Goal: Information Seeking & Learning: Find specific page/section

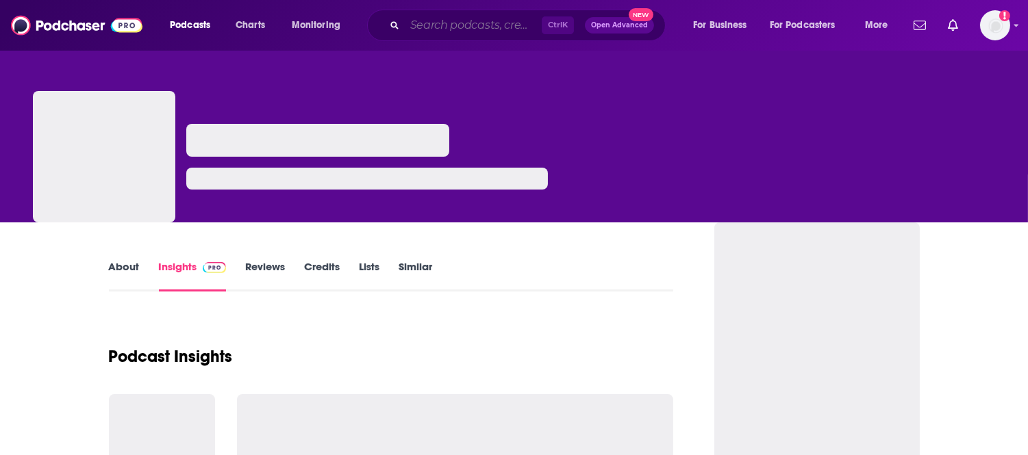
click at [418, 19] on input "Search podcasts, credits, & more..." at bounding box center [473, 25] width 137 height 22
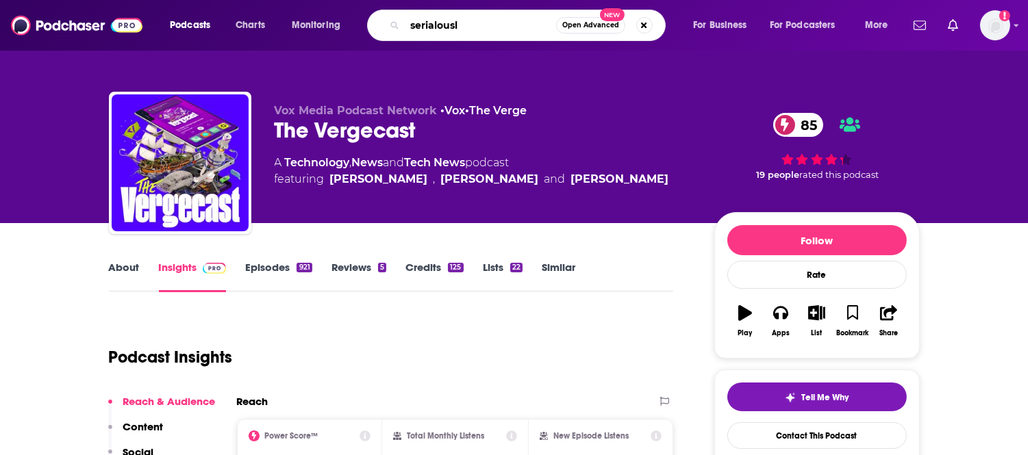
type input "serialously"
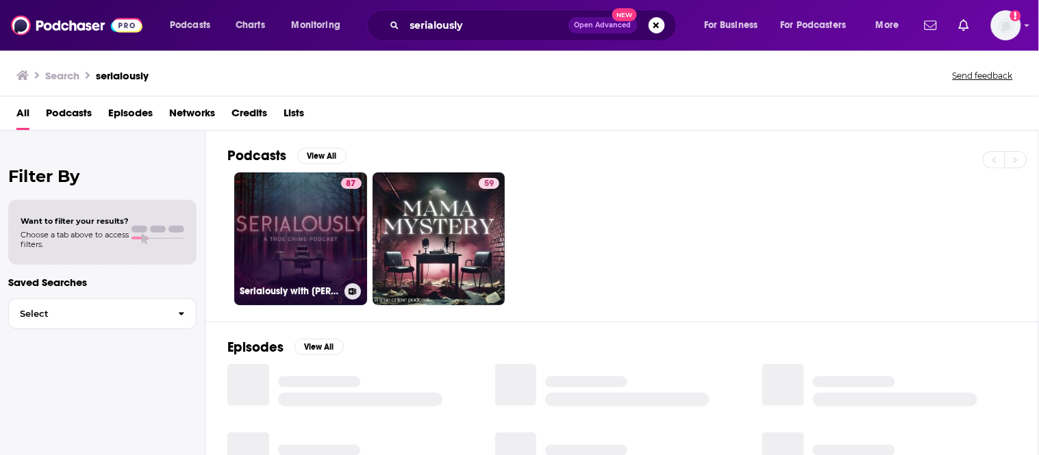
click at [294, 242] on link "87 Serialously with [PERSON_NAME] [PERSON_NAME]" at bounding box center [300, 239] width 133 height 133
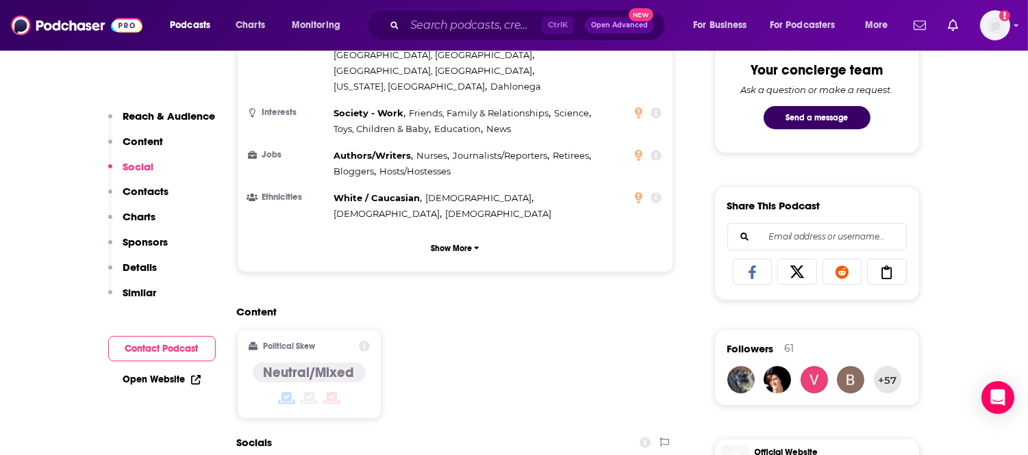
scroll to position [1065, 0]
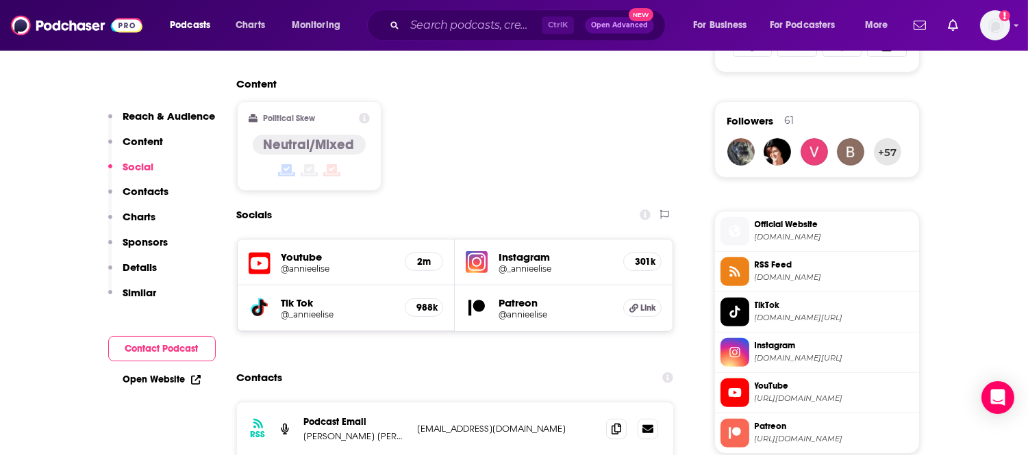
click at [801, 224] on span "Official Website" at bounding box center [834, 224] width 159 height 12
